Goal: Information Seeking & Learning: Learn about a topic

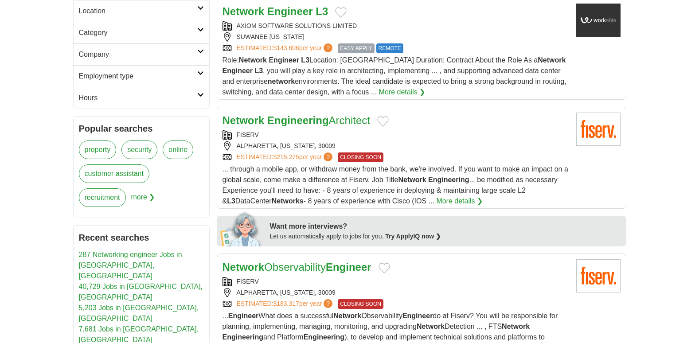
scroll to position [254, 0]
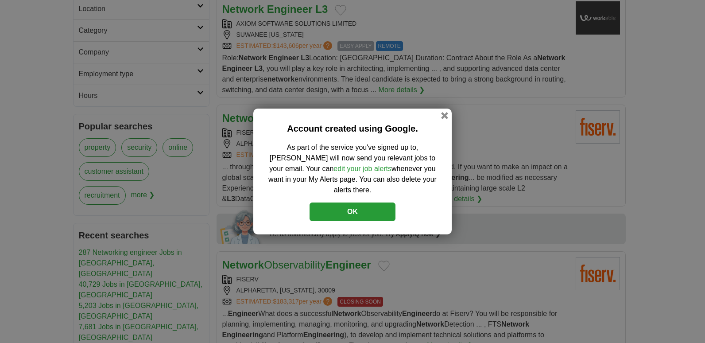
drag, startPoint x: 702, startPoint y: 51, endPoint x: 707, endPoint y: 118, distance: 67.0
click at [445, 119] on button "button" at bounding box center [445, 116] width 10 height 10
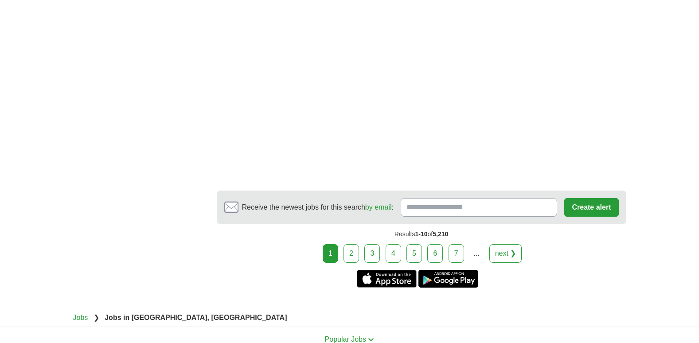
scroll to position [1606, 0]
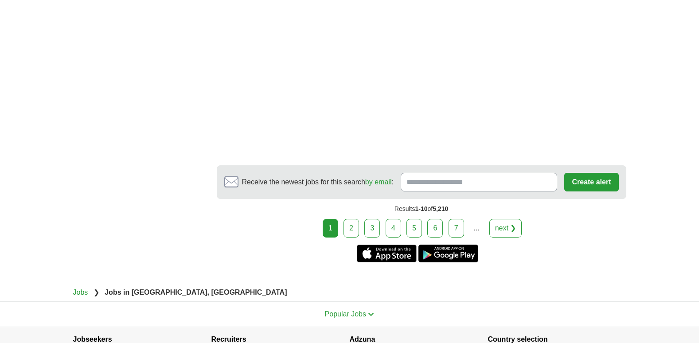
click at [415, 224] on link "5" at bounding box center [414, 228] width 16 height 19
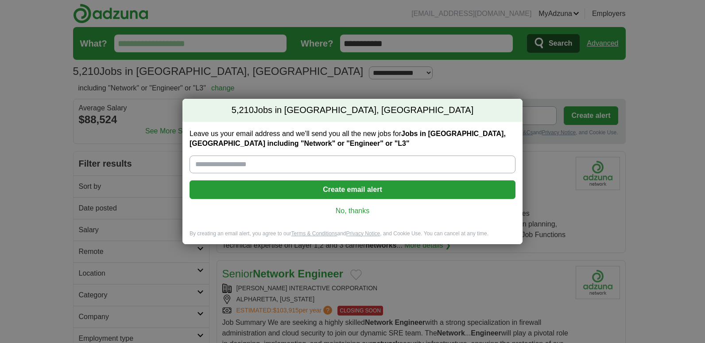
click at [352, 207] on link "No, thanks" at bounding box center [353, 211] width 312 height 10
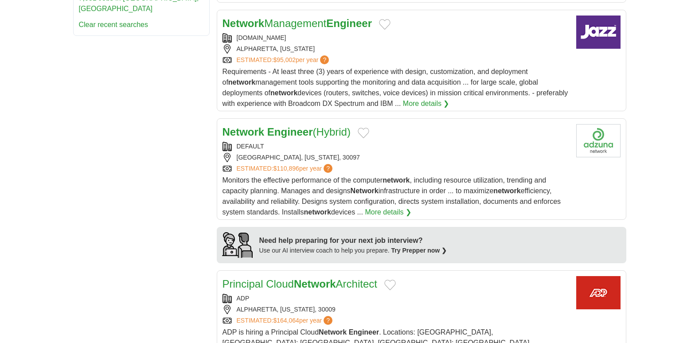
scroll to position [623, 0]
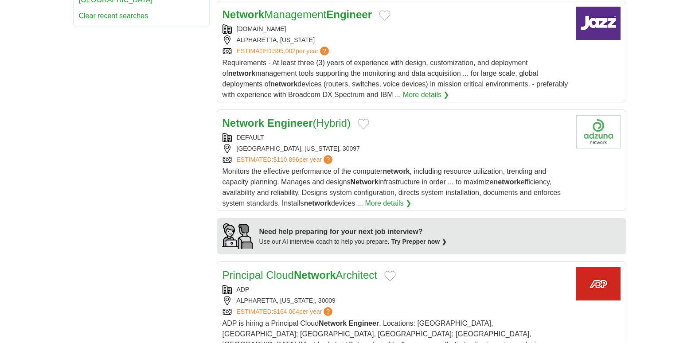
click at [308, 123] on strong "Engineer" at bounding box center [290, 123] width 46 height 12
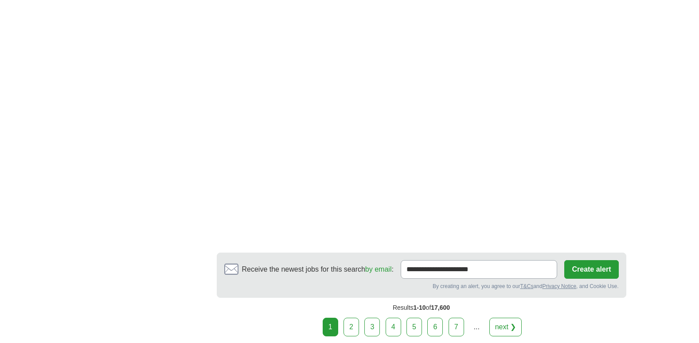
scroll to position [543, 0]
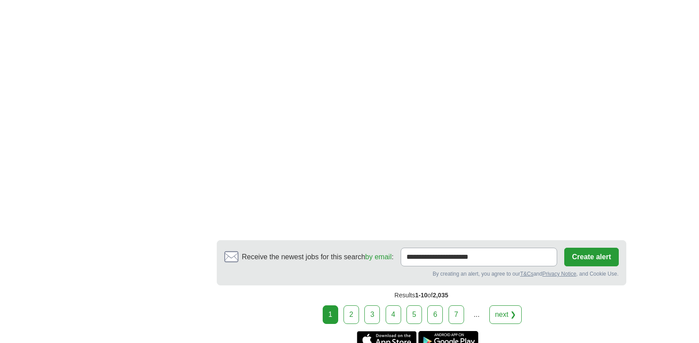
scroll to position [1149, 0]
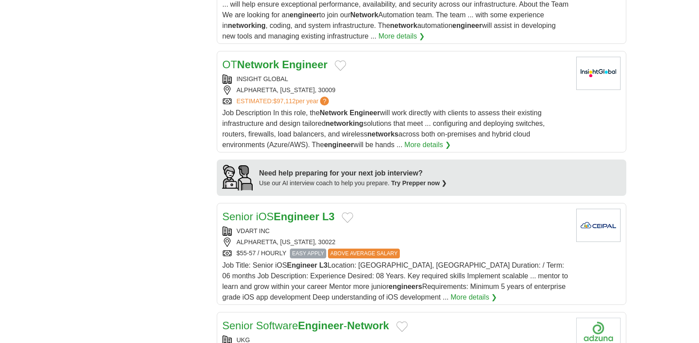
scroll to position [686, 0]
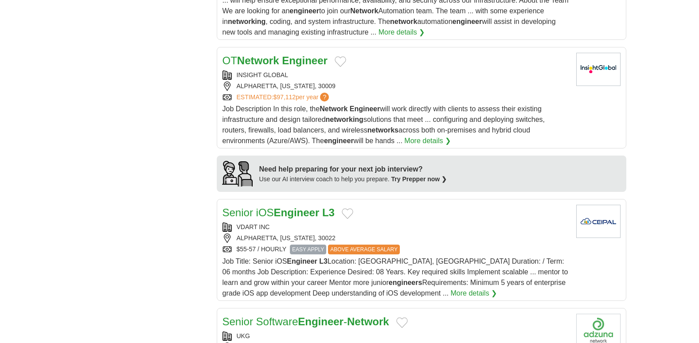
click at [318, 61] on strong "Engineer" at bounding box center [305, 60] width 46 height 12
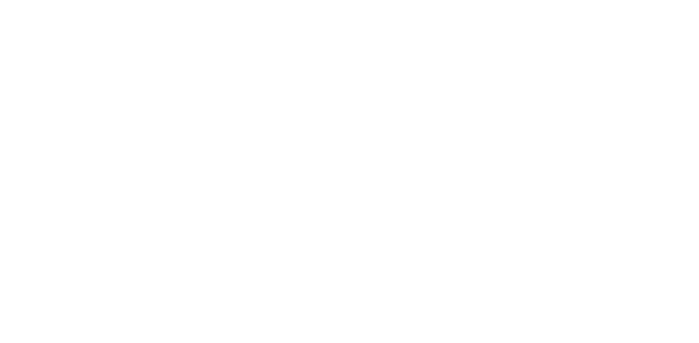
scroll to position [1426, 0]
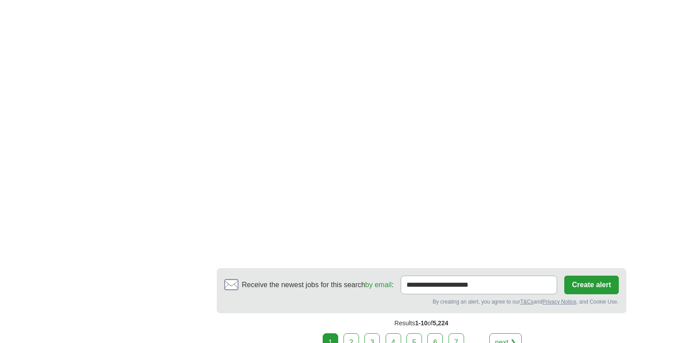
click at [450, 339] on link "7" at bounding box center [456, 342] width 16 height 19
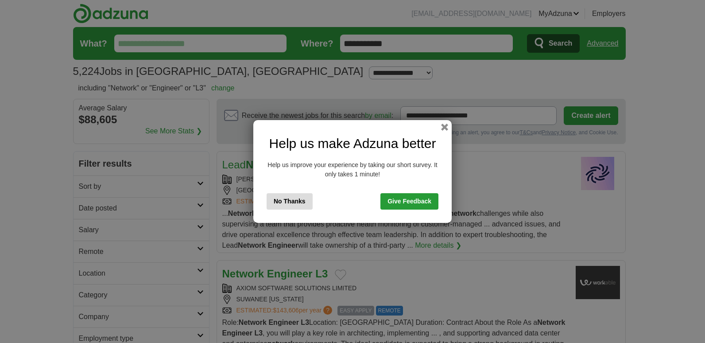
click at [277, 202] on button "No Thanks" at bounding box center [290, 201] width 46 height 16
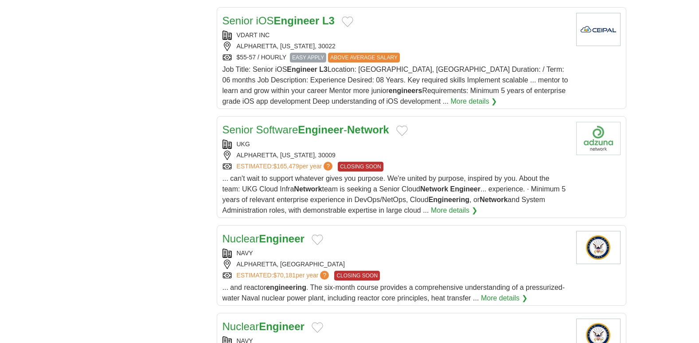
scroll to position [378, 0]
